Goal: Navigation & Orientation: Find specific page/section

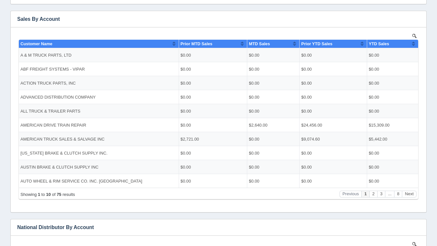
scroll to position [120, 0]
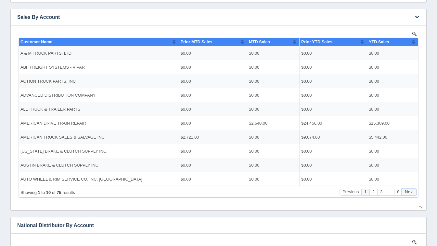
click at [410, 191] on button "Next" at bounding box center [409, 191] width 15 height 7
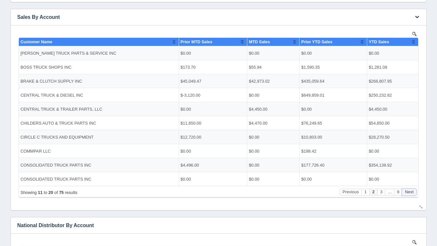
click at [410, 191] on button "Next" at bounding box center [409, 191] width 15 height 7
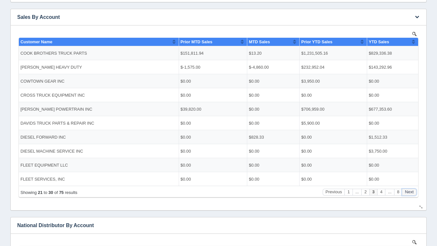
click at [410, 191] on button "Next" at bounding box center [409, 191] width 15 height 7
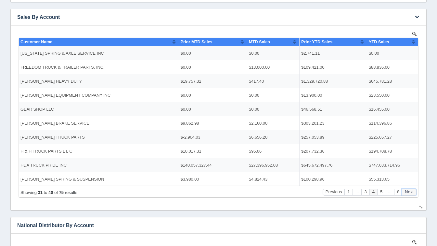
click at [410, 191] on button "Next" at bounding box center [409, 191] width 15 height 7
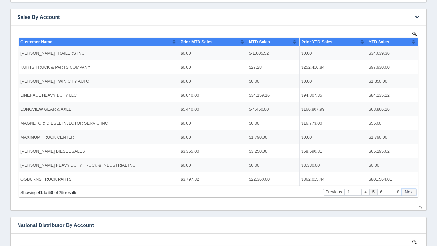
click at [410, 191] on button "Next" at bounding box center [409, 191] width 15 height 7
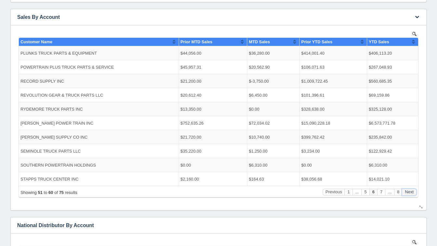
click at [410, 191] on button "Next" at bounding box center [409, 191] width 15 height 7
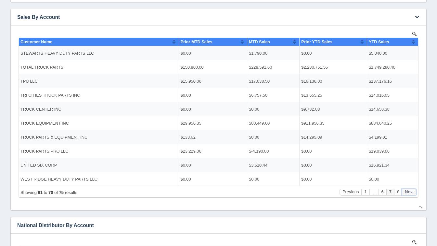
click at [410, 191] on button "Next" at bounding box center [409, 191] width 15 height 7
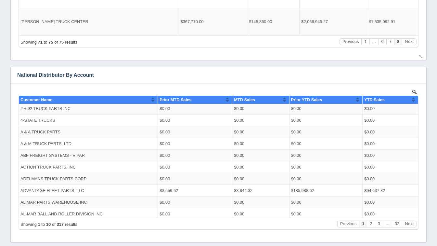
scroll to position [1, 0]
click at [407, 224] on button "Next" at bounding box center [409, 223] width 15 height 7
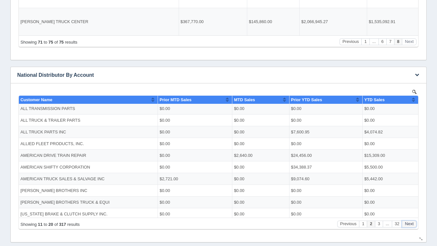
click at [407, 224] on button "Next" at bounding box center [409, 223] width 15 height 7
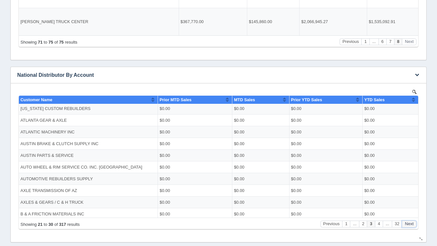
click at [407, 224] on button "Next" at bounding box center [409, 223] width 15 height 7
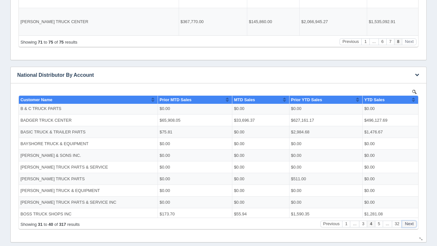
click at [407, 224] on button "Next" at bounding box center [409, 223] width 15 height 7
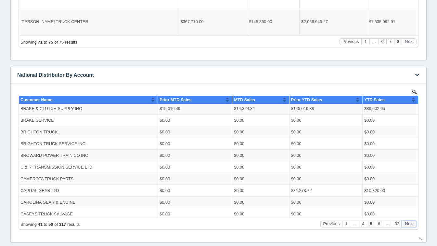
click at [407, 224] on button "Next" at bounding box center [409, 223] width 15 height 7
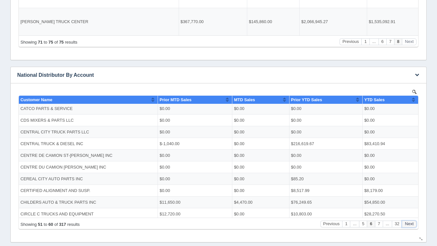
click at [407, 224] on button "Next" at bounding box center [409, 223] width 15 height 7
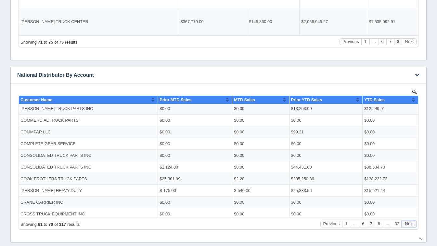
click at [407, 224] on button "Next" at bounding box center [409, 223] width 15 height 7
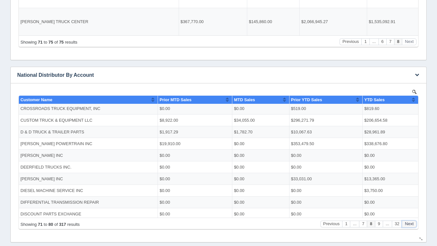
click at [407, 224] on button "Next" at bounding box center [409, 223] width 15 height 7
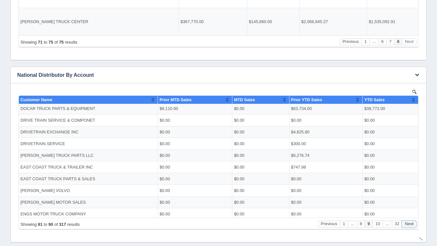
click at [407, 224] on button "Next" at bounding box center [409, 223] width 15 height 7
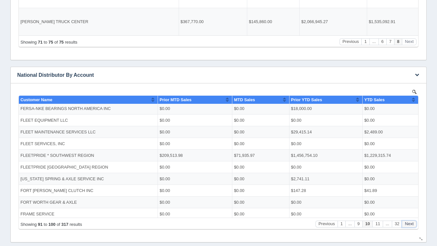
click at [407, 224] on button "Next" at bounding box center [409, 223] width 15 height 7
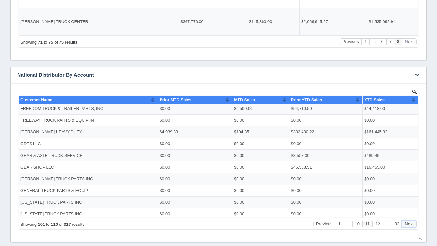
click at [407, 224] on button "Next" at bounding box center [409, 223] width 15 height 7
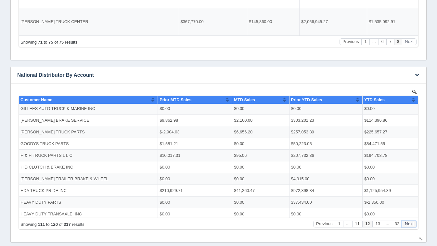
click at [407, 224] on button "Next" at bounding box center [409, 223] width 15 height 7
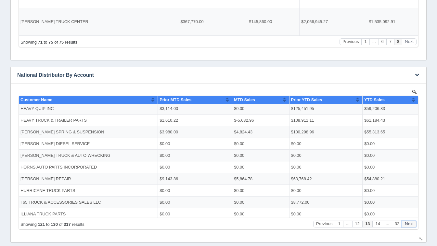
click at [407, 224] on button "Next" at bounding box center [409, 223] width 15 height 7
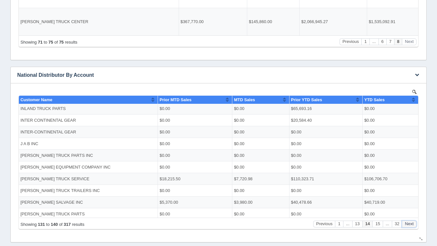
click at [407, 224] on button "Next" at bounding box center [409, 223] width 15 height 7
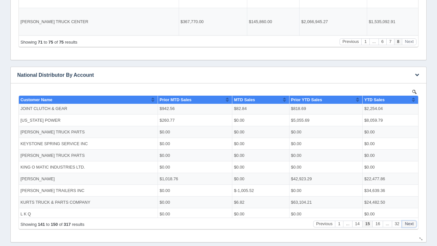
click at [407, 224] on button "Next" at bounding box center [409, 223] width 15 height 7
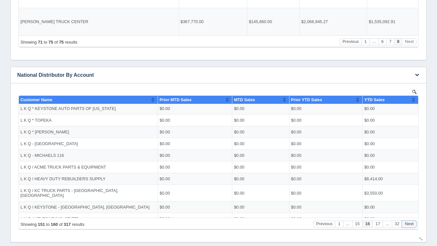
click at [407, 224] on button "Next" at bounding box center [409, 223] width 15 height 7
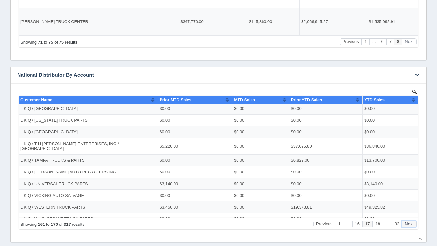
click at [407, 224] on button "Next" at bounding box center [409, 223] width 15 height 7
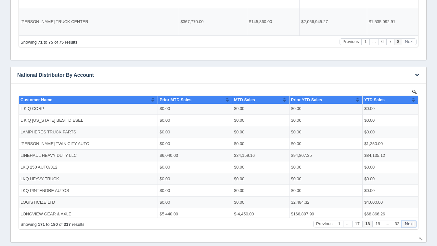
click at [407, 224] on button "Next" at bounding box center [409, 223] width 15 height 7
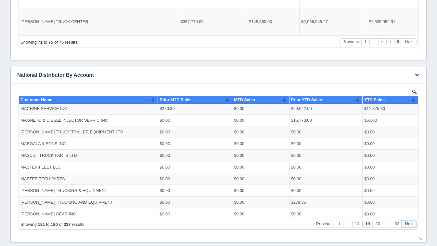
click at [407, 224] on button "Next" at bounding box center [409, 223] width 15 height 7
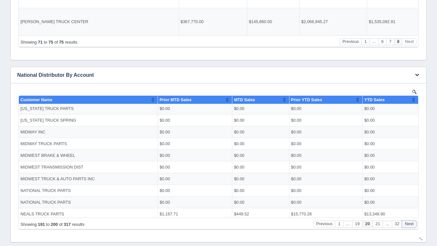
click at [407, 224] on button "Next" at bounding box center [409, 223] width 15 height 7
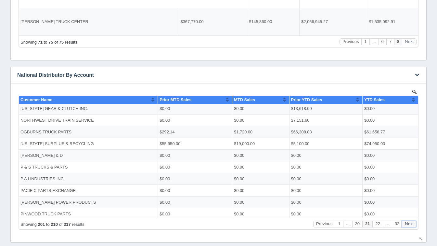
click at [407, 224] on button "Next" at bounding box center [409, 223] width 15 height 7
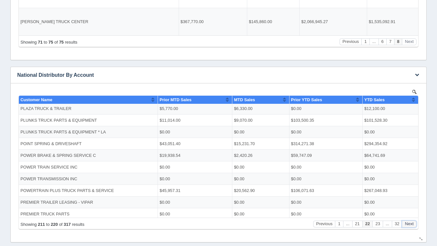
click at [407, 224] on button "Next" at bounding box center [409, 223] width 15 height 7
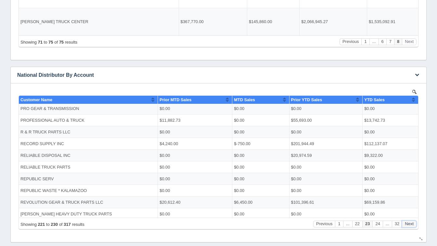
click at [407, 224] on button "Next" at bounding box center [409, 223] width 15 height 7
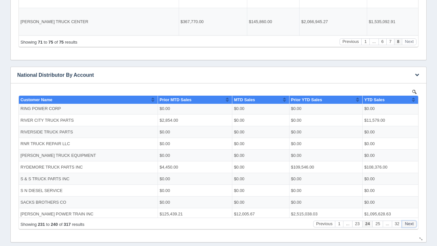
click at [407, 224] on button "Next" at bounding box center [409, 223] width 15 height 7
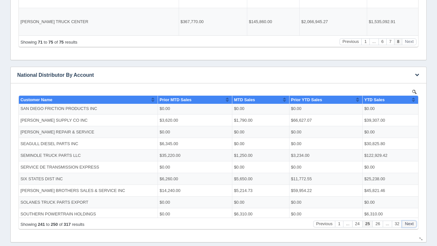
click at [407, 224] on button "Next" at bounding box center [409, 223] width 15 height 7
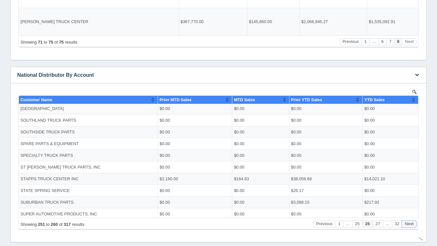
click at [407, 224] on button "Next" at bounding box center [409, 223] width 15 height 7
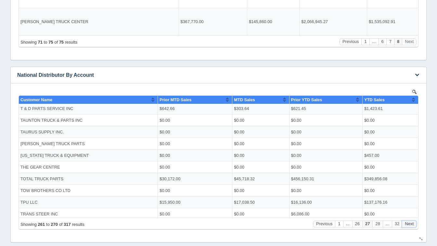
click at [407, 224] on button "Next" at bounding box center [409, 223] width 15 height 7
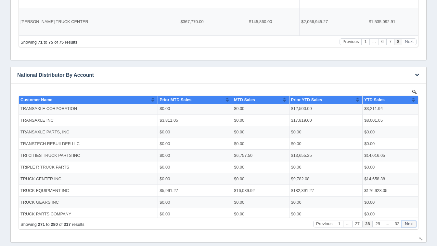
click at [407, 224] on button "Next" at bounding box center [409, 223] width 15 height 7
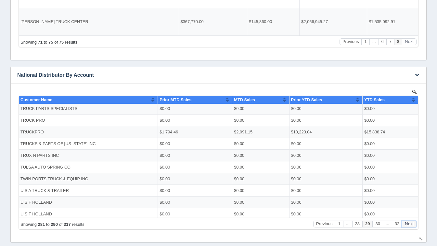
click at [407, 224] on button "Next" at bounding box center [409, 223] width 15 height 7
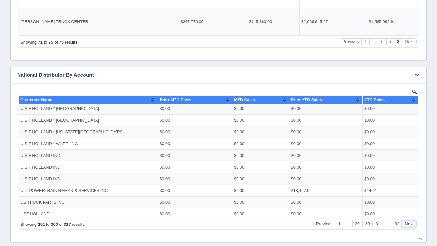
click at [407, 224] on button "Next" at bounding box center [409, 223] width 15 height 7
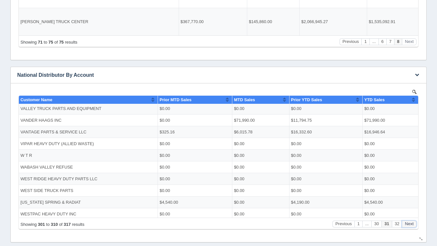
click at [407, 224] on button "Next" at bounding box center [409, 223] width 15 height 7
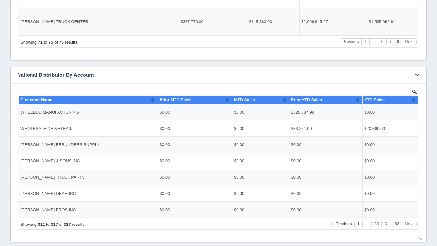
scroll to position [0, 0]
click at [342, 226] on button "Previous" at bounding box center [344, 223] width 22 height 7
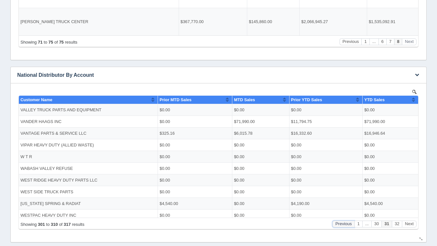
click at [342, 226] on button "Previous" at bounding box center [344, 223] width 22 height 7
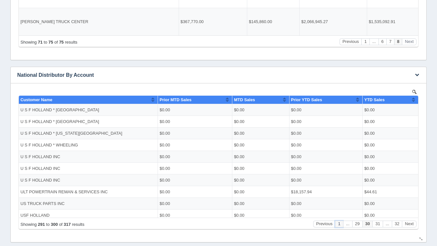
click at [342, 226] on button "1" at bounding box center [339, 223] width 8 height 7
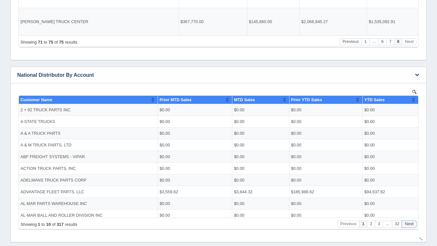
click at [409, 225] on button "Next" at bounding box center [409, 223] width 15 height 7
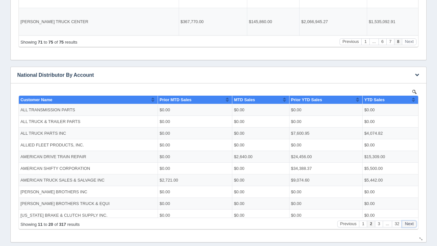
click at [409, 225] on button "Next" at bounding box center [409, 223] width 15 height 7
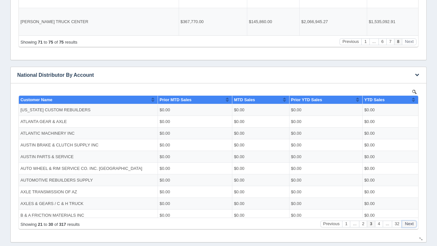
click at [409, 225] on button "Next" at bounding box center [409, 223] width 15 height 7
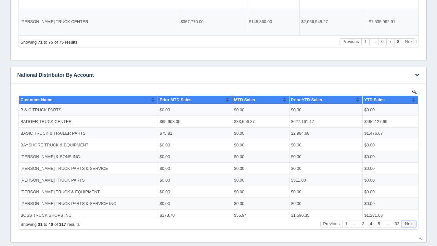
click at [409, 225] on button "Next" at bounding box center [409, 223] width 15 height 7
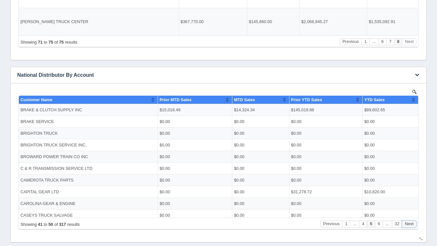
click at [409, 225] on button "Next" at bounding box center [409, 223] width 15 height 7
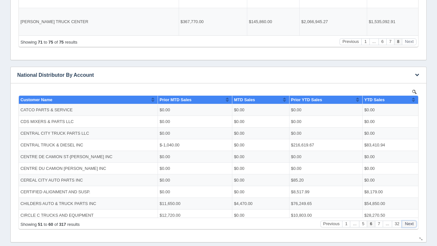
click at [409, 225] on button "Next" at bounding box center [409, 223] width 15 height 7
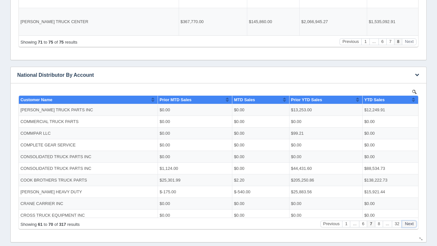
click at [409, 225] on button "Next" at bounding box center [409, 223] width 15 height 7
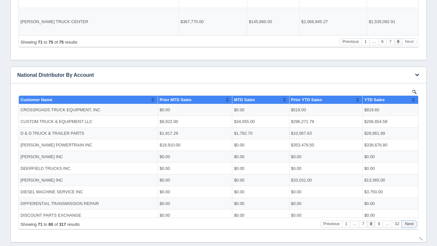
click at [409, 225] on button "Next" at bounding box center [409, 223] width 15 height 7
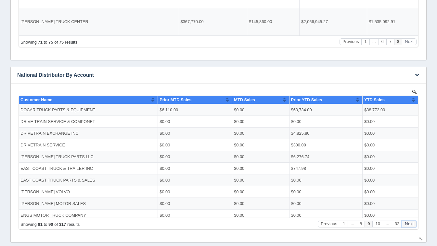
click at [409, 225] on button "Next" at bounding box center [409, 223] width 15 height 7
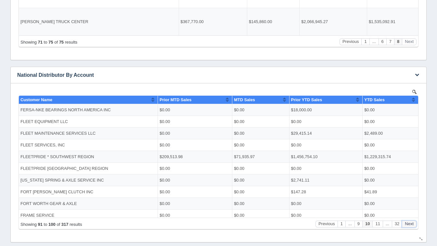
click at [409, 225] on button "Next" at bounding box center [409, 223] width 15 height 7
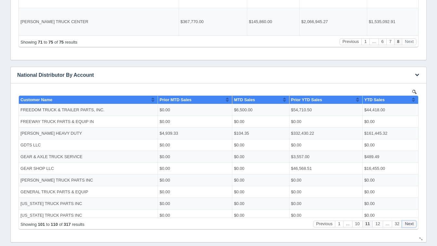
click at [409, 225] on button "Next" at bounding box center [409, 223] width 15 height 7
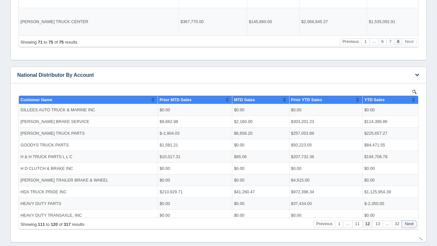
click at [409, 225] on button "Next" at bounding box center [409, 223] width 15 height 7
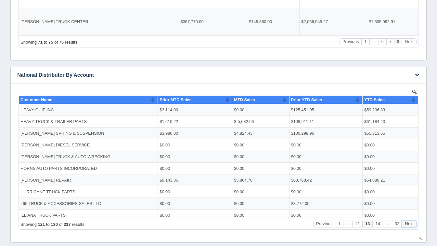
click at [409, 225] on button "Next" at bounding box center [409, 223] width 15 height 7
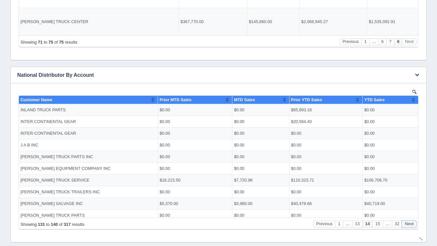
click at [409, 225] on button "Next" at bounding box center [409, 223] width 15 height 7
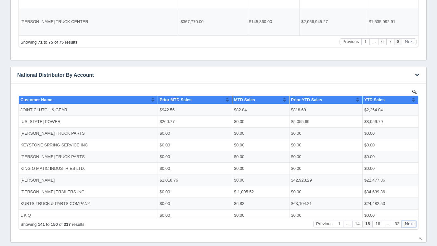
click at [409, 225] on button "Next" at bounding box center [409, 223] width 15 height 7
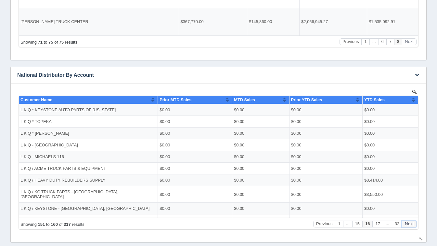
click at [409, 225] on button "Next" at bounding box center [409, 223] width 15 height 7
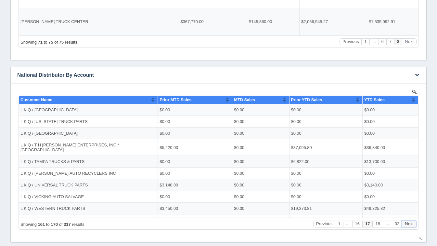
click at [409, 225] on button "Next" at bounding box center [409, 223] width 15 height 7
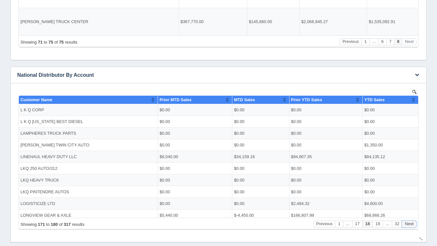
click at [409, 225] on button "Next" at bounding box center [409, 223] width 15 height 7
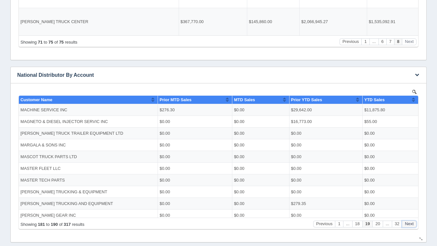
click at [409, 225] on button "Next" at bounding box center [409, 223] width 15 height 7
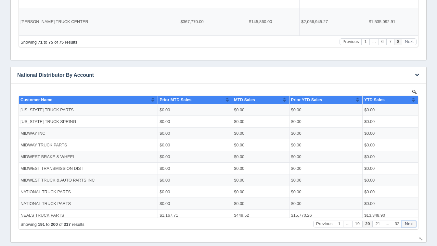
click at [409, 225] on button "Next" at bounding box center [409, 223] width 15 height 7
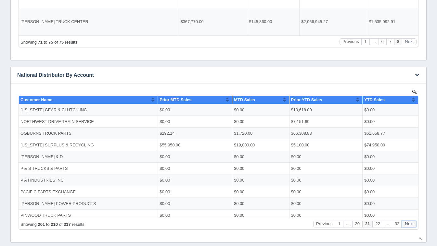
click at [409, 225] on button "Next" at bounding box center [409, 223] width 15 height 7
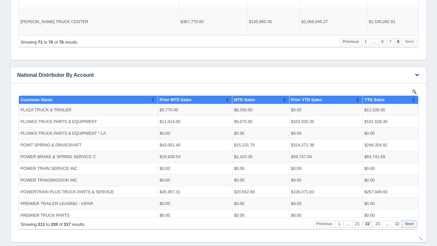
click at [409, 225] on button "Next" at bounding box center [409, 223] width 15 height 7
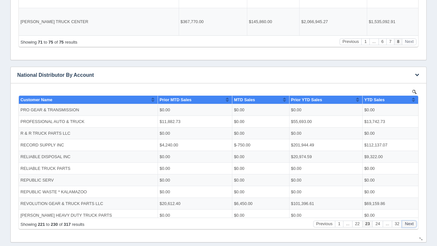
click at [409, 225] on button "Next" at bounding box center [409, 223] width 15 height 7
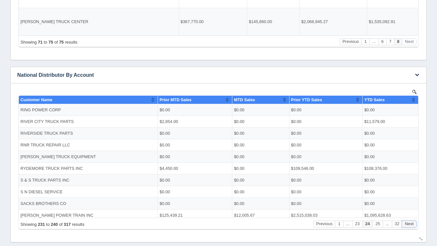
click at [409, 225] on button "Next" at bounding box center [409, 223] width 15 height 7
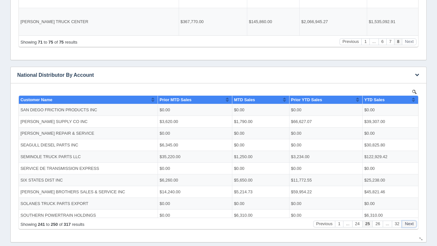
click at [409, 225] on button "Next" at bounding box center [409, 223] width 15 height 7
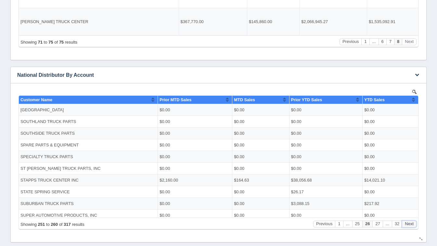
click at [409, 225] on button "Next" at bounding box center [409, 223] width 15 height 7
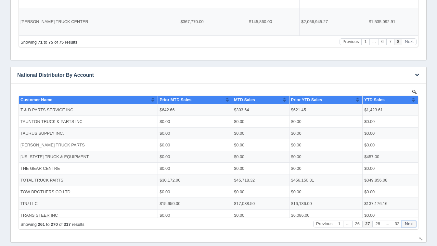
click at [409, 225] on button "Next" at bounding box center [409, 223] width 15 height 7
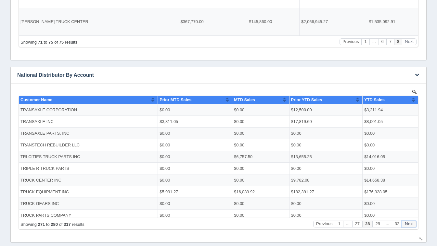
click at [409, 225] on button "Next" at bounding box center [409, 223] width 15 height 7
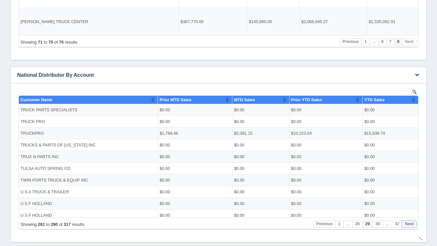
click at [409, 225] on button "Next" at bounding box center [409, 223] width 15 height 7
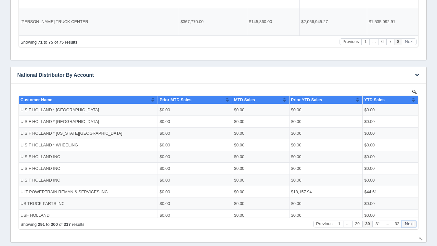
click at [409, 225] on button "Next" at bounding box center [409, 223] width 15 height 7
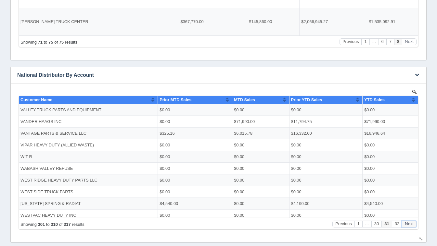
click at [409, 225] on button "Next" at bounding box center [409, 223] width 15 height 7
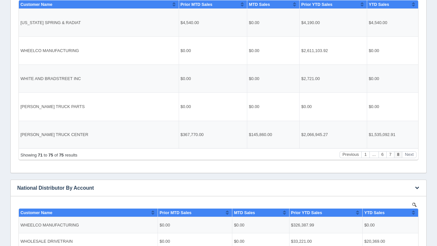
scroll to position [155, 0]
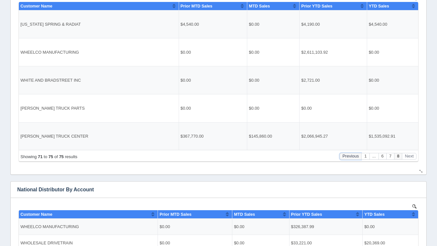
click at [352, 154] on button "Previous" at bounding box center [351, 156] width 22 height 7
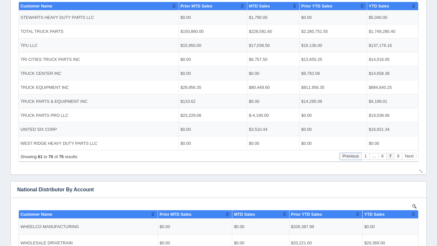
click at [352, 154] on button "Previous" at bounding box center [351, 156] width 22 height 7
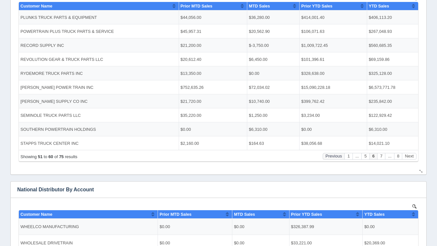
click at [353, 154] on button "..." at bounding box center [357, 156] width 9 height 7
click at [333, 158] on button "Previous" at bounding box center [334, 156] width 22 height 7
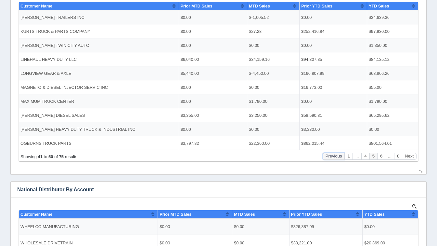
click at [333, 158] on button "Previous" at bounding box center [334, 156] width 22 height 7
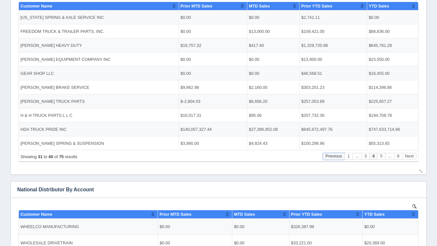
click at [333, 158] on button "Previous" at bounding box center [334, 156] width 22 height 7
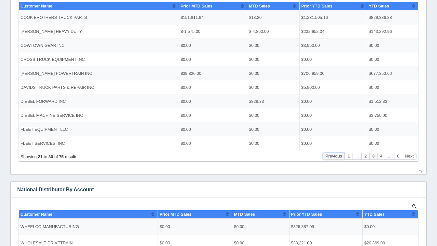
click at [333, 158] on button "Previous" at bounding box center [334, 156] width 22 height 7
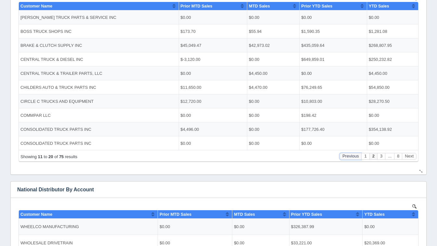
click at [357, 157] on button "Previous" at bounding box center [351, 156] width 22 height 7
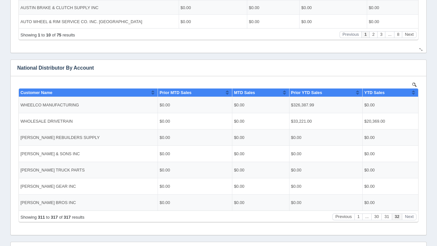
scroll to position [281, 0]
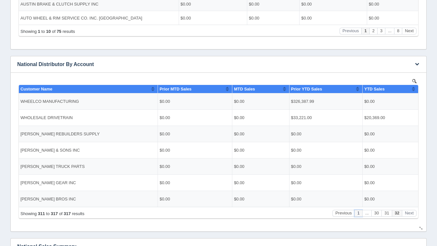
click at [357, 214] on button "1" at bounding box center [359, 212] width 8 height 7
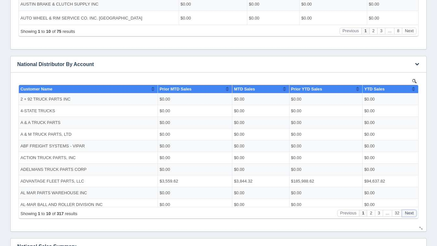
click at [409, 211] on button "Next" at bounding box center [409, 212] width 15 height 7
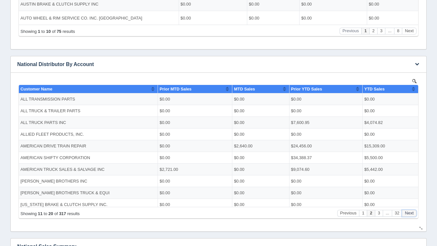
click at [409, 211] on button "Next" at bounding box center [409, 212] width 15 height 7
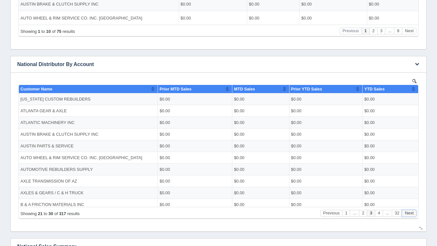
click at [409, 211] on button "Next" at bounding box center [409, 212] width 15 height 7
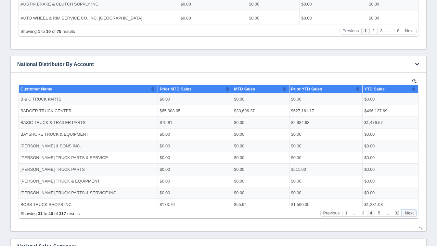
click at [409, 211] on button "Next" at bounding box center [409, 212] width 15 height 7
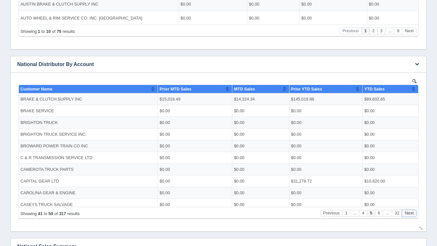
click at [409, 211] on button "Next" at bounding box center [409, 212] width 15 height 7
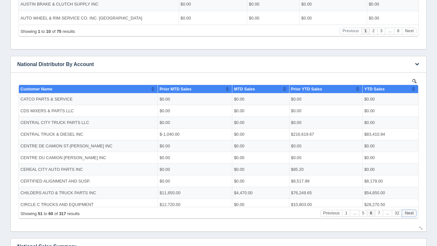
click at [409, 211] on button "Next" at bounding box center [409, 212] width 15 height 7
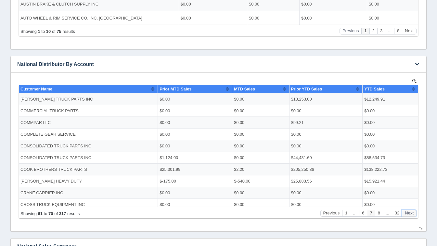
click at [409, 211] on button "Next" at bounding box center [409, 212] width 15 height 7
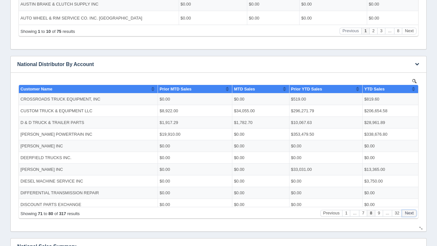
click at [409, 211] on button "Next" at bounding box center [409, 212] width 15 height 7
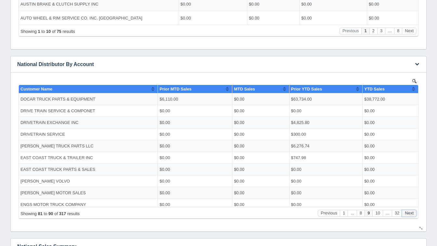
click at [409, 211] on button "Next" at bounding box center [409, 212] width 15 height 7
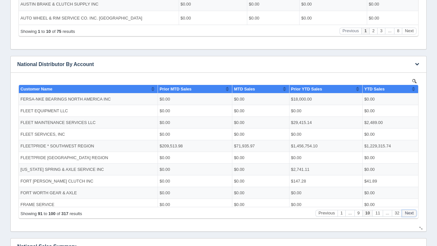
click at [409, 211] on button "Next" at bounding box center [409, 212] width 15 height 7
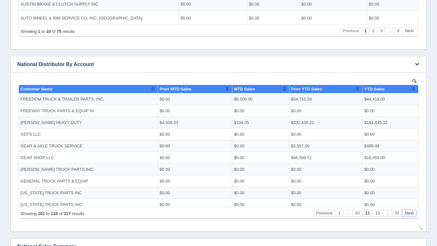
click at [409, 211] on button "Next" at bounding box center [409, 212] width 15 height 7
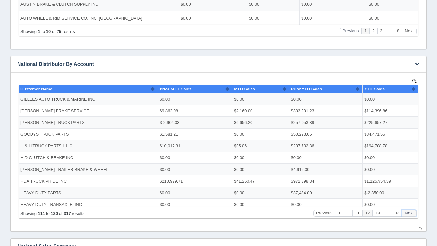
click at [409, 211] on button "Next" at bounding box center [409, 212] width 15 height 7
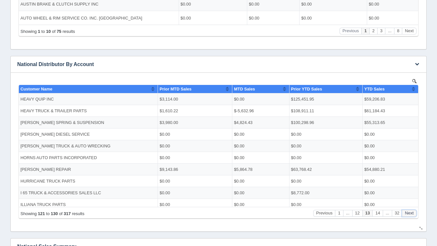
click at [409, 211] on button "Next" at bounding box center [409, 212] width 15 height 7
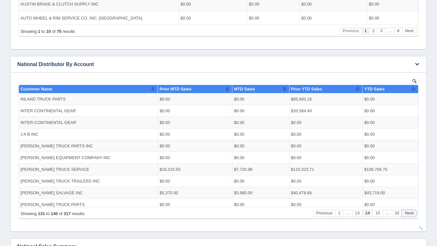
click at [409, 211] on button "Next" at bounding box center [409, 212] width 15 height 7
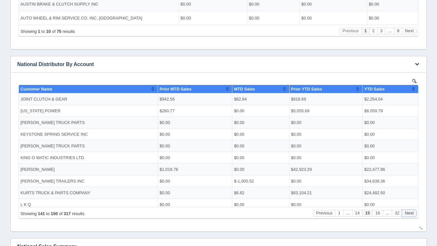
click at [409, 211] on button "Next" at bounding box center [409, 212] width 15 height 7
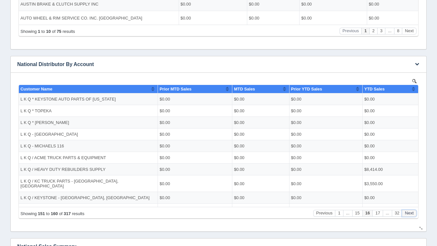
click at [409, 211] on button "Next" at bounding box center [409, 212] width 15 height 7
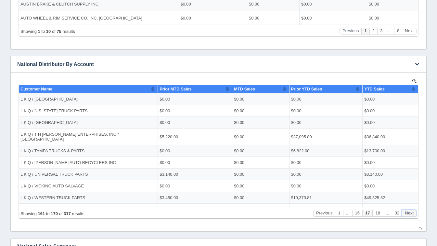
click at [409, 211] on button "Next" at bounding box center [409, 212] width 15 height 7
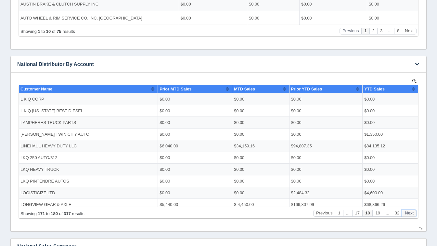
click at [409, 211] on button "Next" at bounding box center [409, 212] width 15 height 7
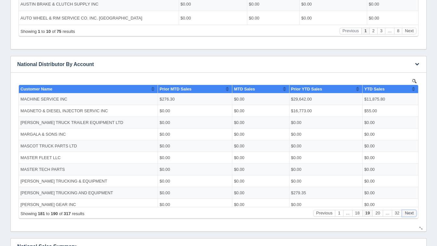
click at [409, 211] on button "Next" at bounding box center [409, 212] width 15 height 7
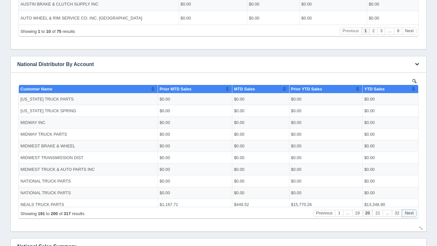
click at [409, 211] on button "Next" at bounding box center [409, 212] width 15 height 7
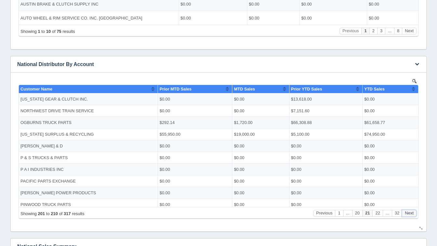
click at [409, 211] on button "Next" at bounding box center [409, 212] width 15 height 7
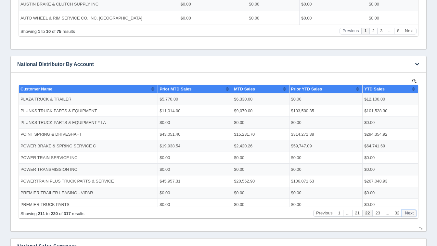
click at [409, 211] on button "Next" at bounding box center [409, 212] width 15 height 7
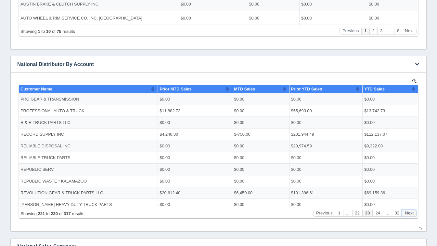
click at [409, 211] on button "Next" at bounding box center [409, 212] width 15 height 7
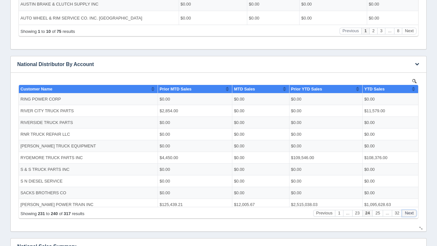
click at [409, 211] on button "Next" at bounding box center [409, 212] width 15 height 7
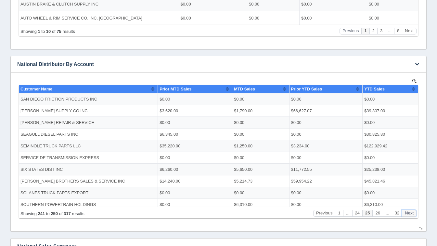
click at [409, 211] on button "Next" at bounding box center [409, 212] width 15 height 7
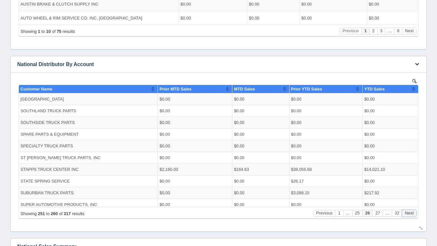
click at [409, 211] on button "Next" at bounding box center [409, 212] width 15 height 7
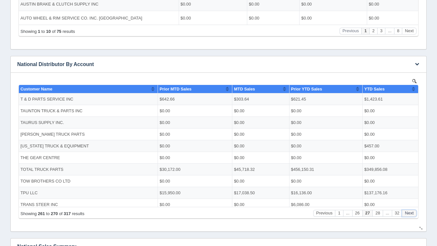
click at [409, 211] on button "Next" at bounding box center [409, 212] width 15 height 7
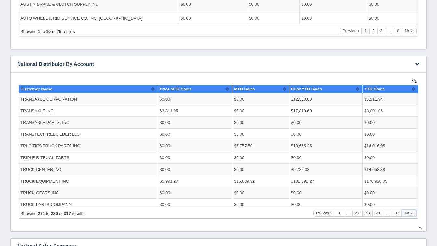
click at [409, 211] on button "Next" at bounding box center [409, 212] width 15 height 7
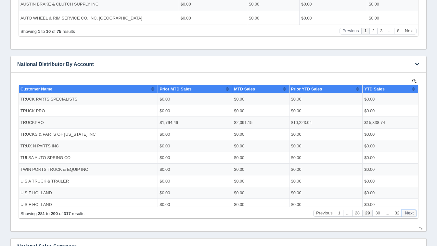
click at [409, 211] on button "Next" at bounding box center [409, 212] width 15 height 7
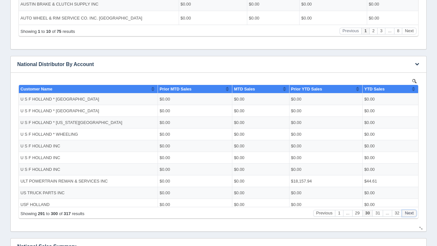
click at [409, 211] on button "Next" at bounding box center [409, 212] width 15 height 7
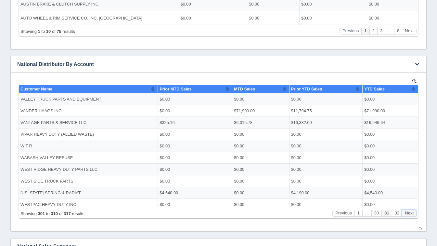
click at [409, 211] on button "Next" at bounding box center [409, 212] width 15 height 7
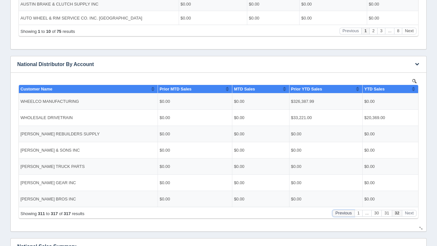
click at [344, 216] on button "Previous" at bounding box center [344, 212] width 22 height 7
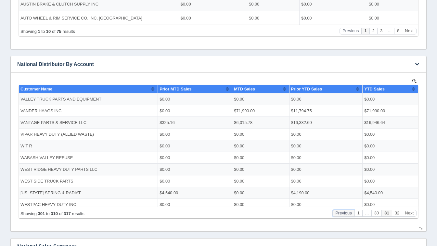
click at [344, 216] on button "Previous" at bounding box center [344, 212] width 22 height 7
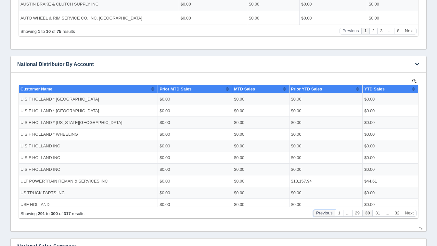
click at [330, 213] on button "Previous" at bounding box center [324, 212] width 22 height 7
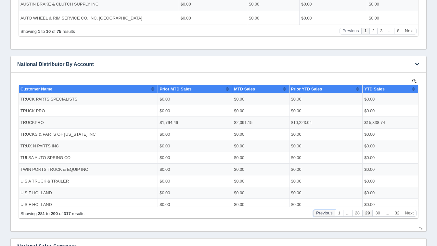
click at [330, 213] on button "Previous" at bounding box center [324, 212] width 22 height 7
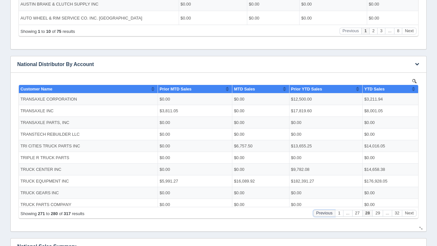
click at [330, 213] on button "Previous" at bounding box center [324, 212] width 22 height 7
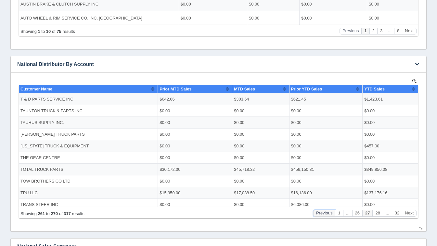
click at [330, 213] on button "Previous" at bounding box center [324, 212] width 22 height 7
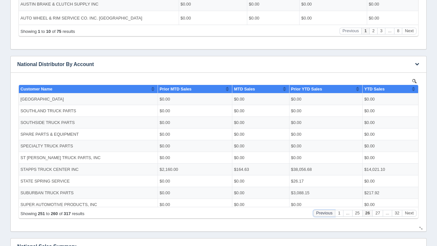
click at [330, 213] on button "Previous" at bounding box center [324, 212] width 22 height 7
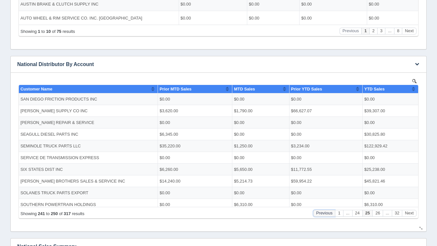
click at [330, 213] on button "Previous" at bounding box center [324, 212] width 22 height 7
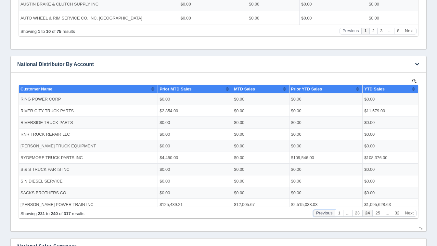
click at [330, 213] on button "Previous" at bounding box center [324, 212] width 22 height 7
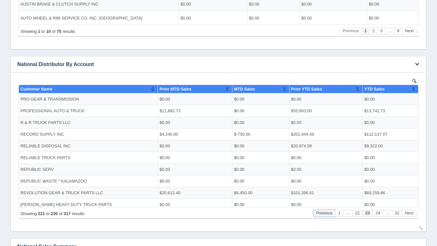
click at [330, 213] on button "Previous" at bounding box center [324, 212] width 22 height 7
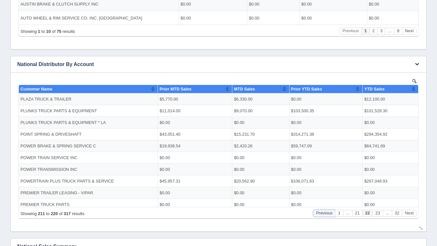
click at [330, 213] on button "Previous" at bounding box center [324, 212] width 22 height 7
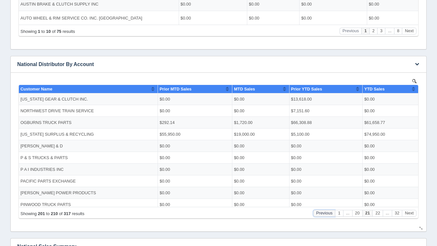
click at [330, 213] on button "Previous" at bounding box center [324, 212] width 22 height 7
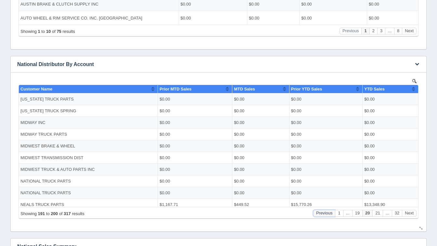
click at [330, 213] on button "Previous" at bounding box center [324, 212] width 22 height 7
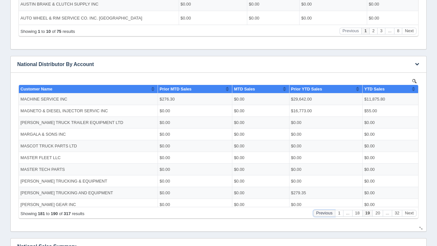
click at [330, 213] on button "Previous" at bounding box center [324, 212] width 22 height 7
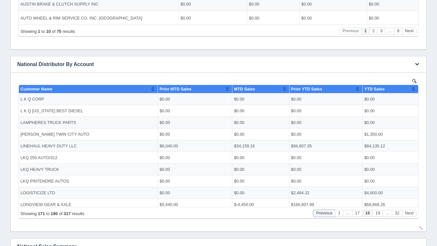
click at [330, 213] on button "Previous" at bounding box center [324, 212] width 22 height 7
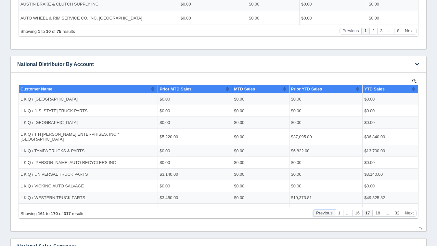
click at [330, 213] on button "Previous" at bounding box center [324, 212] width 22 height 7
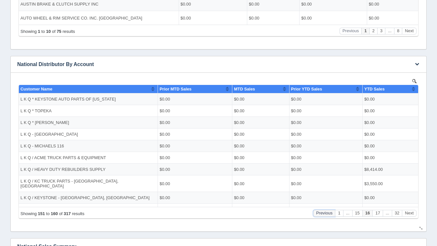
click at [330, 213] on button "Previous" at bounding box center [324, 212] width 22 height 7
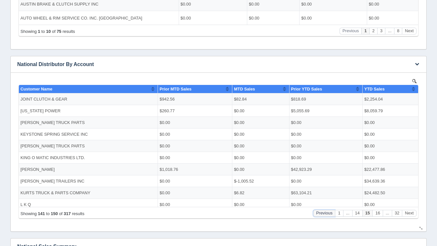
click at [330, 213] on button "Previous" at bounding box center [324, 212] width 22 height 7
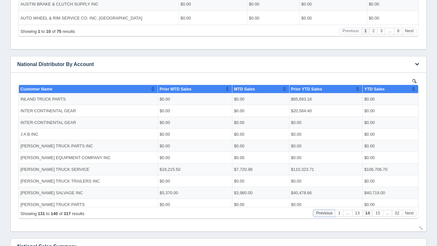
click at [330, 213] on button "Previous" at bounding box center [324, 212] width 22 height 7
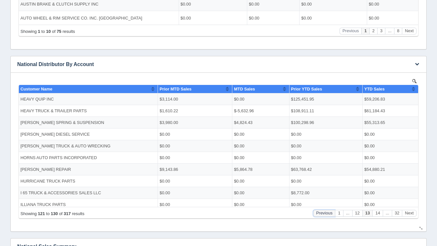
click at [330, 213] on button "Previous" at bounding box center [324, 212] width 22 height 7
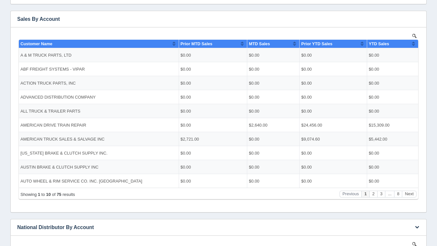
scroll to position [135, 0]
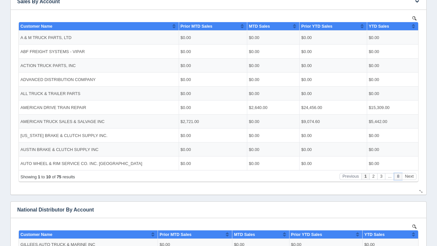
click at [401, 178] on button "8" at bounding box center [398, 176] width 8 height 7
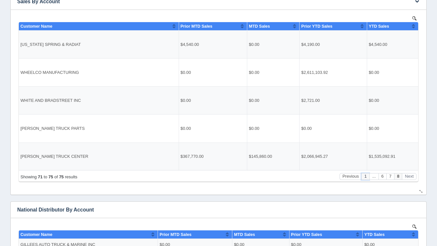
click at [364, 178] on button "1" at bounding box center [366, 176] width 8 height 7
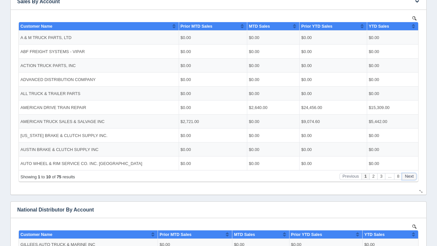
click at [410, 178] on button "Next" at bounding box center [409, 176] width 15 height 7
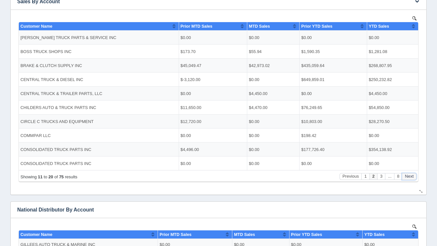
click at [410, 178] on button "Next" at bounding box center [409, 176] width 15 height 7
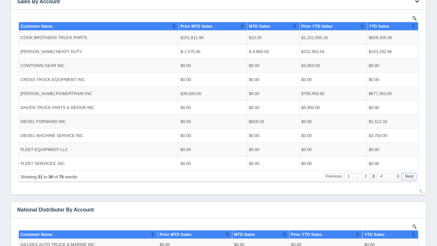
click at [410, 178] on button "Next" at bounding box center [409, 176] width 15 height 7
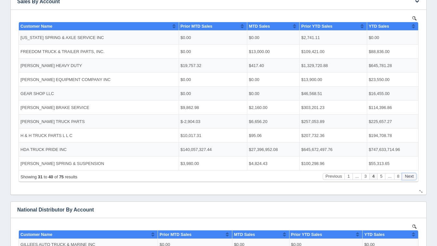
click at [410, 178] on button "Next" at bounding box center [409, 176] width 15 height 7
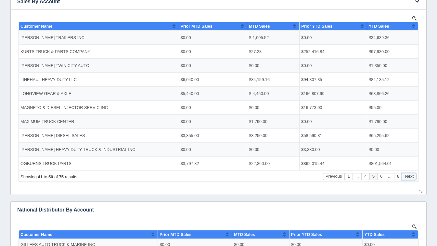
click at [410, 178] on button "Next" at bounding box center [409, 176] width 15 height 7
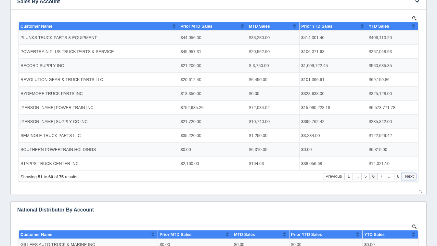
click at [410, 178] on button "Next" at bounding box center [409, 176] width 15 height 7
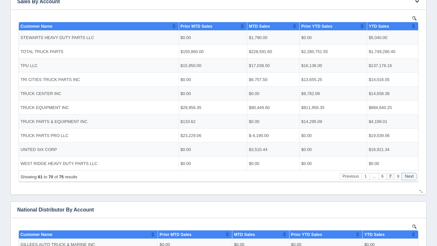
click at [410, 178] on button "Next" at bounding box center [409, 176] width 15 height 7
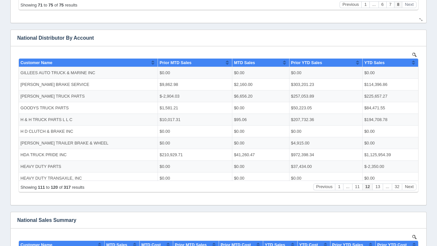
scroll to position [306, 0]
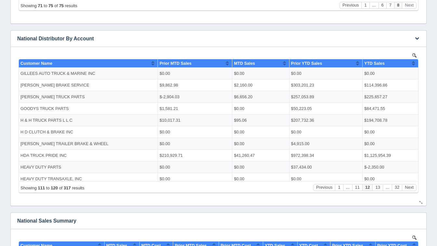
click at [345, 187] on button "..." at bounding box center [347, 187] width 9 height 7
click at [343, 188] on button "1" at bounding box center [339, 187] width 8 height 7
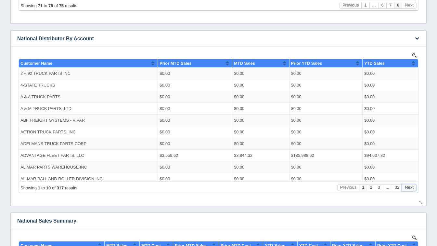
click at [413, 188] on button "Next" at bounding box center [409, 187] width 15 height 7
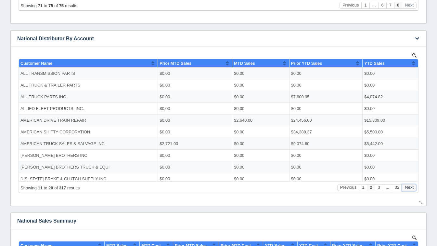
click at [413, 188] on button "Next" at bounding box center [409, 187] width 15 height 7
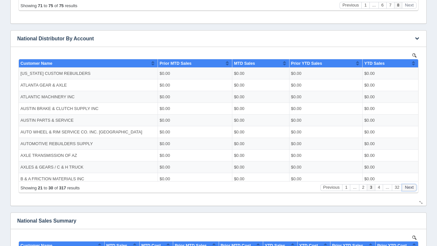
click at [413, 188] on button "Next" at bounding box center [409, 187] width 15 height 7
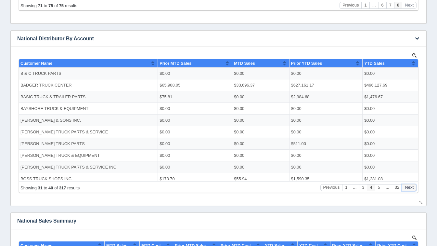
click at [413, 188] on button "Next" at bounding box center [409, 187] width 15 height 7
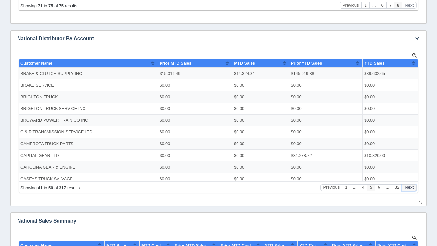
click at [413, 188] on button "Next" at bounding box center [409, 187] width 15 height 7
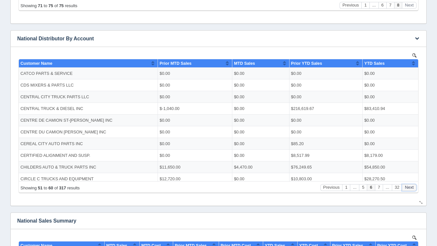
click at [413, 188] on button "Next" at bounding box center [409, 187] width 15 height 7
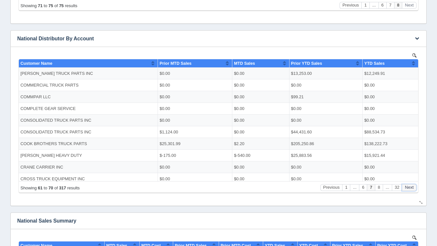
click at [413, 188] on button "Next" at bounding box center [409, 187] width 15 height 7
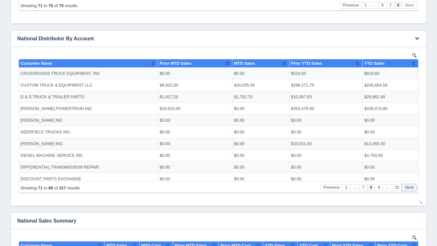
click at [413, 188] on button "Next" at bounding box center [409, 187] width 15 height 7
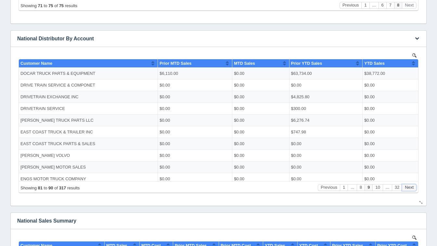
click at [413, 188] on button "Next" at bounding box center [409, 187] width 15 height 7
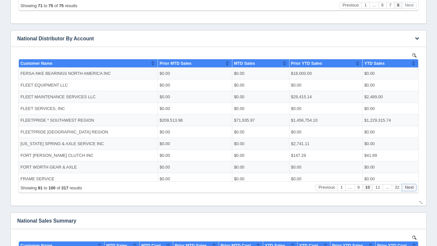
click at [413, 188] on button "Next" at bounding box center [409, 187] width 15 height 7
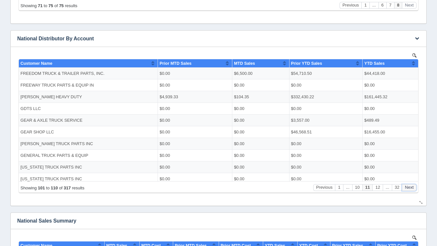
click at [413, 188] on button "Next" at bounding box center [409, 187] width 15 height 7
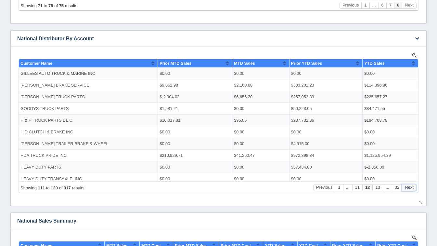
click at [413, 188] on button "Next" at bounding box center [409, 187] width 15 height 7
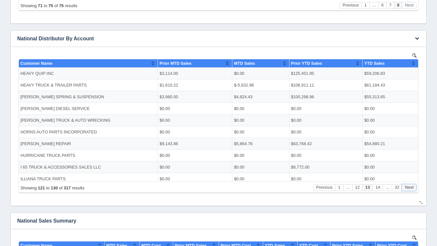
click at [413, 188] on button "Next" at bounding box center [409, 187] width 15 height 7
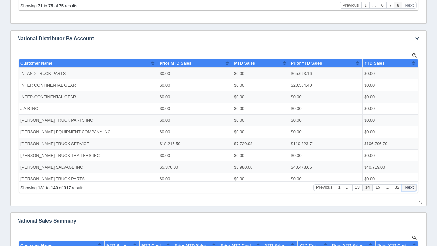
click at [413, 188] on button "Next" at bounding box center [409, 187] width 15 height 7
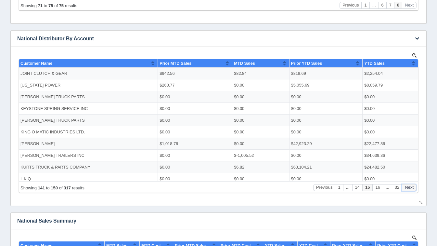
click at [413, 188] on button "Next" at bounding box center [409, 187] width 15 height 7
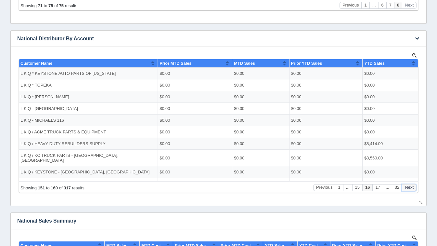
click at [413, 188] on button "Next" at bounding box center [409, 187] width 15 height 7
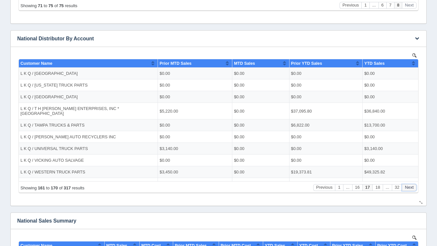
click at [413, 188] on button "Next" at bounding box center [409, 187] width 15 height 7
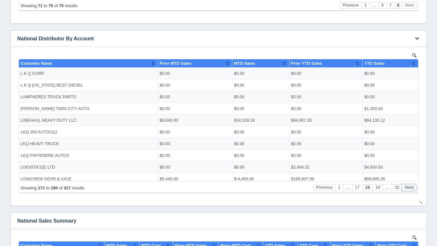
click at [413, 188] on button "Next" at bounding box center [409, 187] width 15 height 7
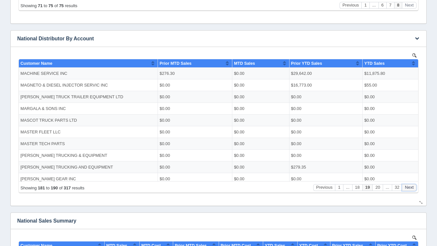
click at [413, 188] on button "Next" at bounding box center [409, 187] width 15 height 7
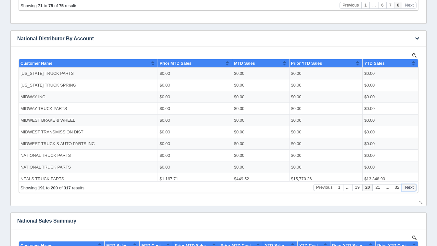
click at [413, 188] on button "Next" at bounding box center [409, 187] width 15 height 7
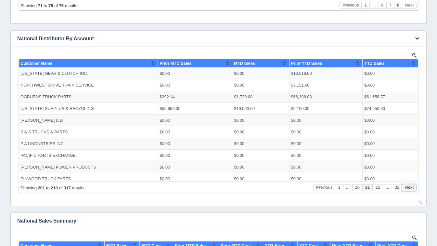
click at [413, 188] on button "Next" at bounding box center [409, 187] width 15 height 7
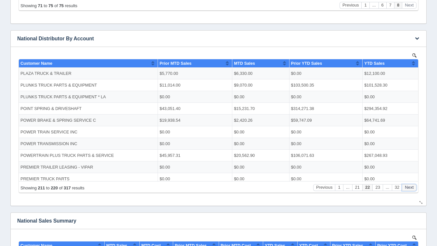
click at [413, 188] on button "Next" at bounding box center [409, 187] width 15 height 7
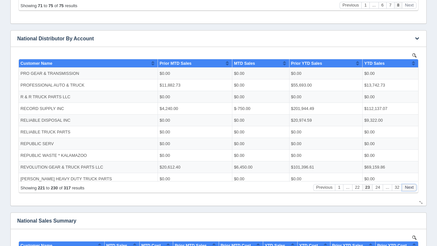
click at [413, 188] on button "Next" at bounding box center [409, 187] width 15 height 7
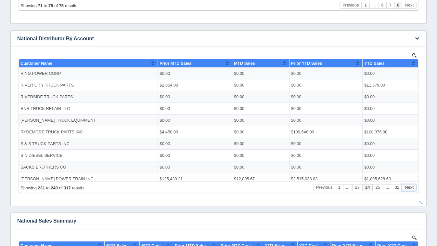
click at [413, 188] on button "Next" at bounding box center [409, 187] width 15 height 7
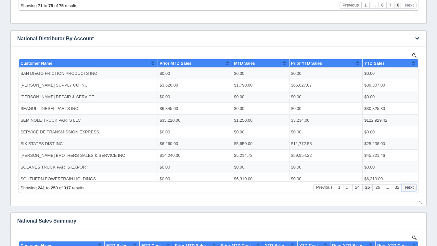
click at [413, 188] on button "Next" at bounding box center [409, 187] width 15 height 7
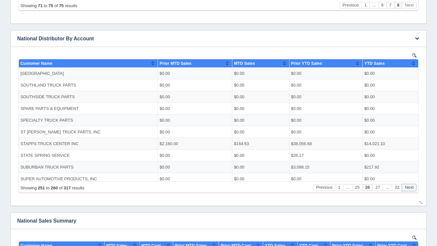
click at [413, 188] on button "Next" at bounding box center [409, 187] width 15 height 7
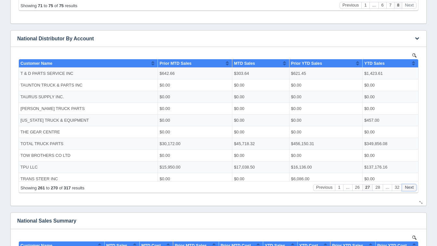
click at [413, 188] on button "Next" at bounding box center [409, 187] width 15 height 7
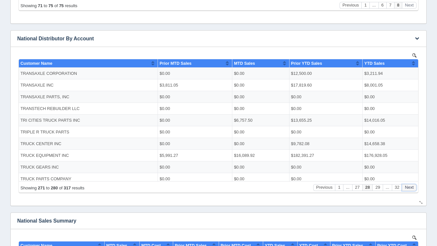
click at [413, 188] on button "Next" at bounding box center [409, 187] width 15 height 7
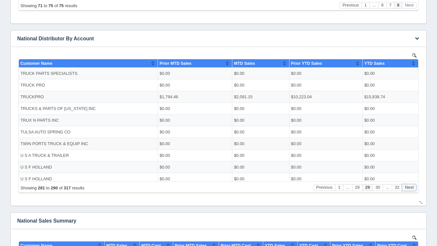
click at [413, 188] on button "Next" at bounding box center [409, 187] width 15 height 7
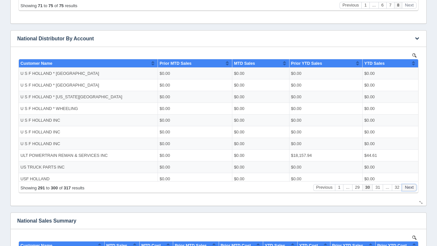
click at [413, 188] on button "Next" at bounding box center [409, 187] width 15 height 7
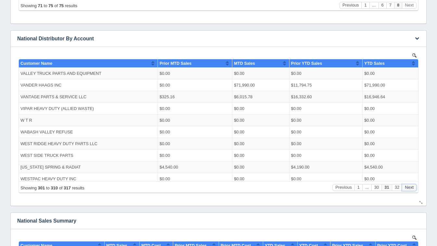
click at [413, 188] on button "Next" at bounding box center [409, 187] width 15 height 7
